Goal: Transaction & Acquisition: Purchase product/service

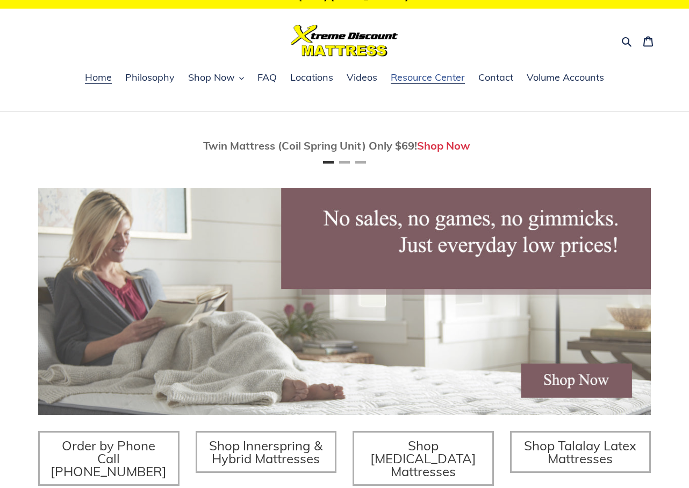
scroll to position [18, 0]
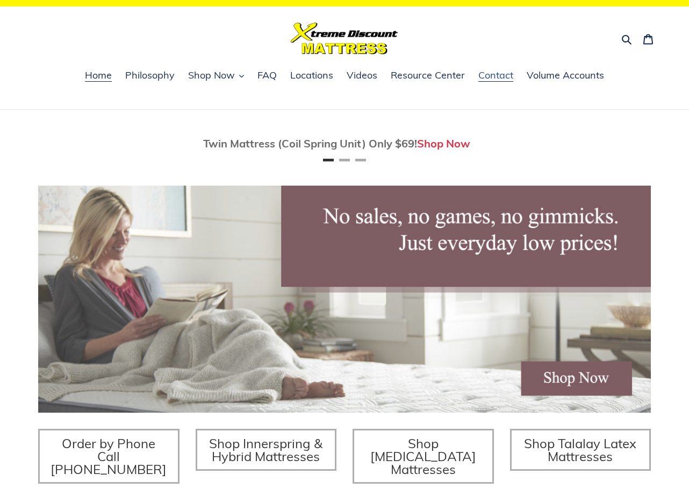
click at [498, 80] on span "Contact" at bounding box center [495, 75] width 35 height 13
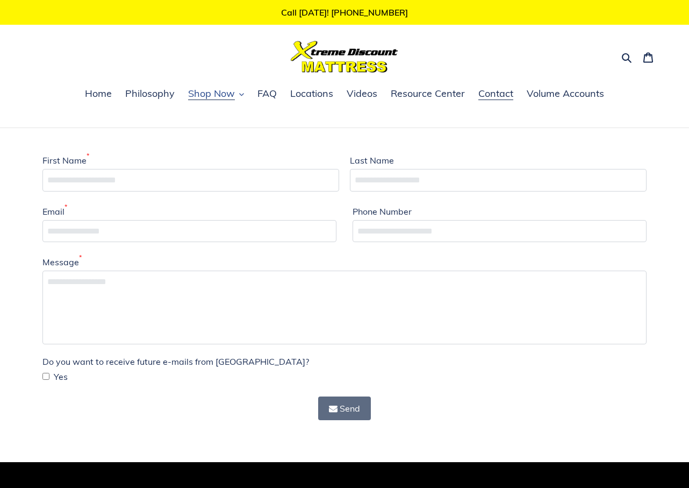
click at [210, 96] on span "Shop Now" at bounding box center [211, 93] width 47 height 13
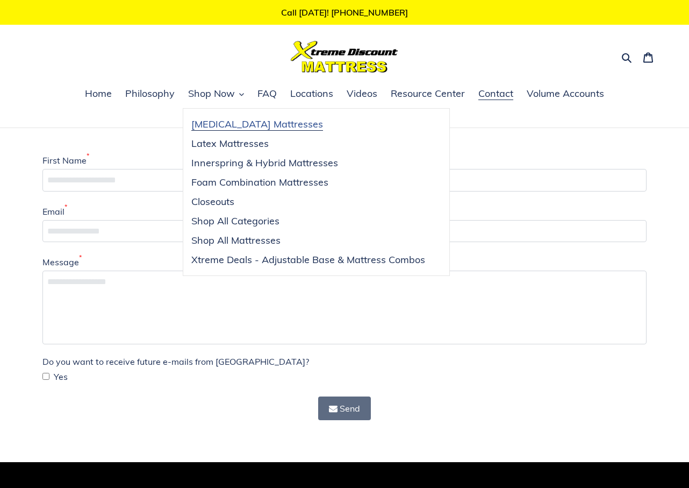
click at [219, 123] on span "[MEDICAL_DATA] Mattresses" at bounding box center [257, 124] width 132 height 13
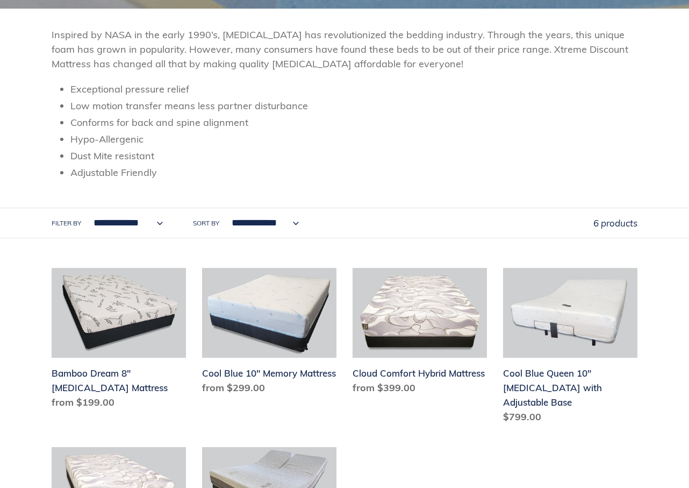
scroll to position [135, 0]
